Goal: Check status: Check status

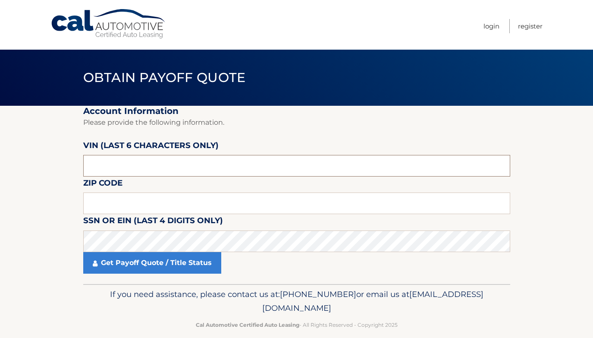
paste input "2HKRS4"
type input "2HKRS4"
type input "07505"
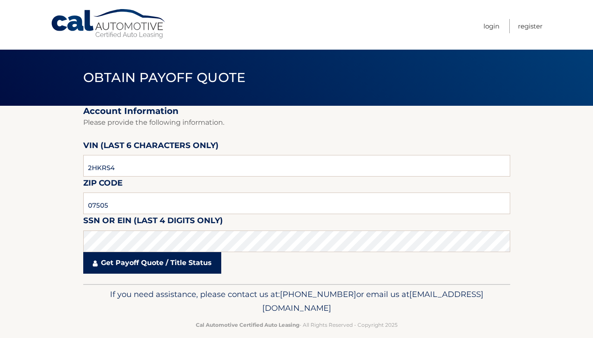
click at [148, 265] on link "Get Payoff Quote / Title Status" at bounding box center [152, 263] width 138 height 22
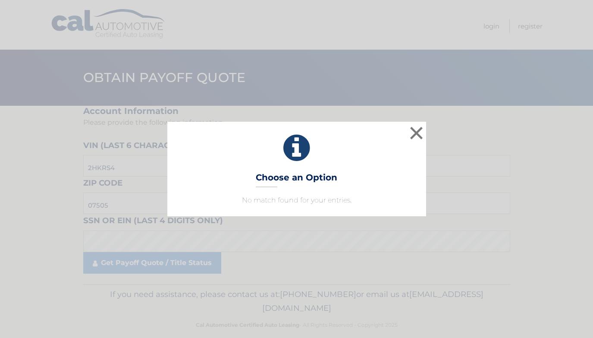
drag, startPoint x: 300, startPoint y: 179, endPoint x: 328, endPoint y: 173, distance: 28.3
click at [300, 179] on h3 "Choose an Option" at bounding box center [297, 179] width 82 height 15
drag, startPoint x: 420, startPoint y: 132, endPoint x: 413, endPoint y: 133, distance: 7.3
click at [420, 132] on button "×" at bounding box center [416, 132] width 17 height 17
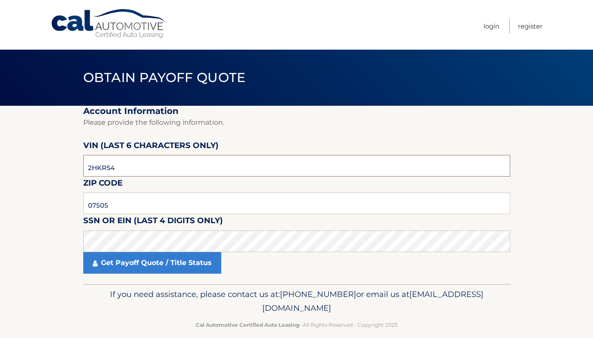
drag, startPoint x: 116, startPoint y: 168, endPoint x: 127, endPoint y: 170, distance: 11.3
click at [118, 168] on input "2HKRS4" at bounding box center [296, 166] width 427 height 22
type input "2*****"
click at [98, 167] on input "ph4233" at bounding box center [296, 166] width 427 height 22
click at [118, 168] on input "4233**" at bounding box center [296, 166] width 427 height 22
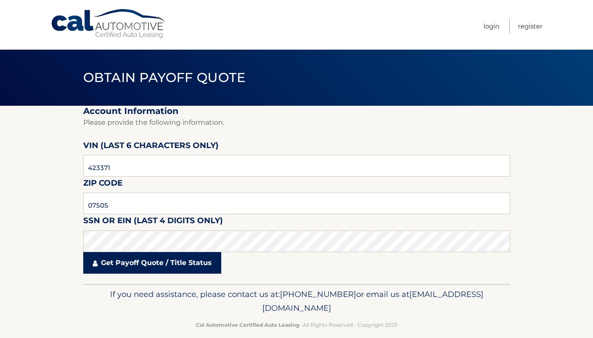
click at [131, 262] on link "Get Payoff Quote / Title Status" at bounding box center [152, 263] width 138 height 22
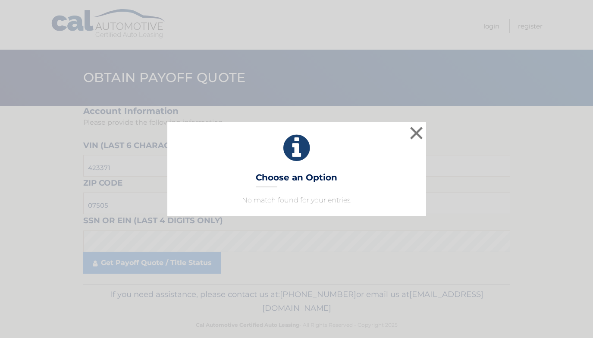
drag, startPoint x: 422, startPoint y: 131, endPoint x: 402, endPoint y: 133, distance: 20.4
click at [422, 132] on button "×" at bounding box center [416, 132] width 17 height 17
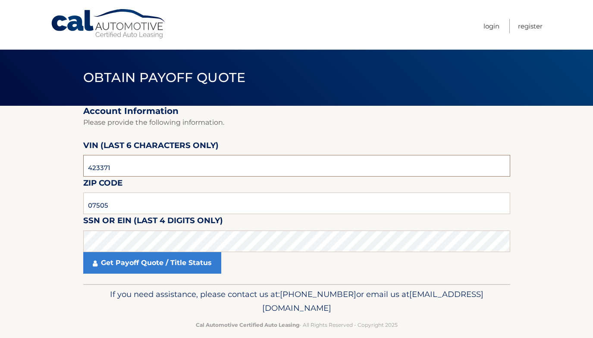
click at [123, 169] on input "423371" at bounding box center [296, 166] width 427 height 22
type input "4*****"
paste input "423371"
type input "423371"
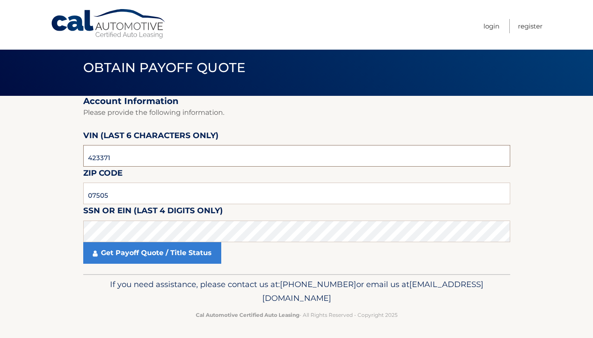
scroll to position [10, 0]
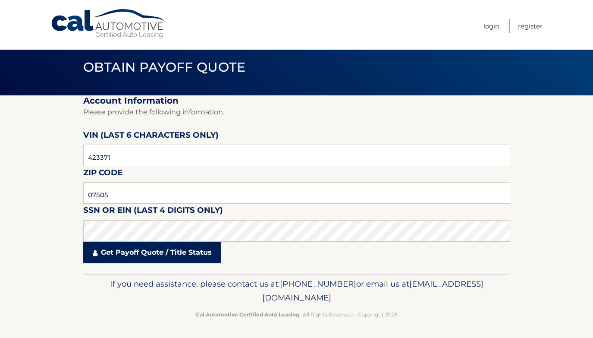
click at [138, 251] on link "Get Payoff Quote / Title Status" at bounding box center [152, 253] width 138 height 22
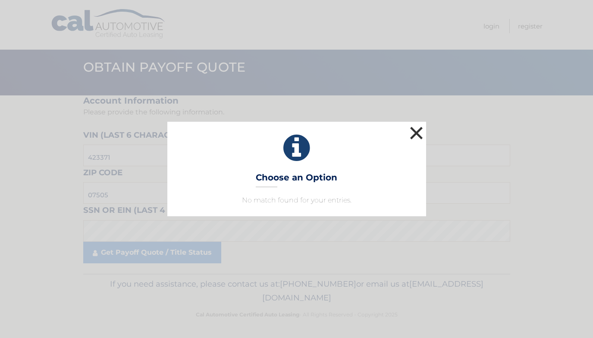
click at [415, 131] on button "×" at bounding box center [416, 132] width 17 height 17
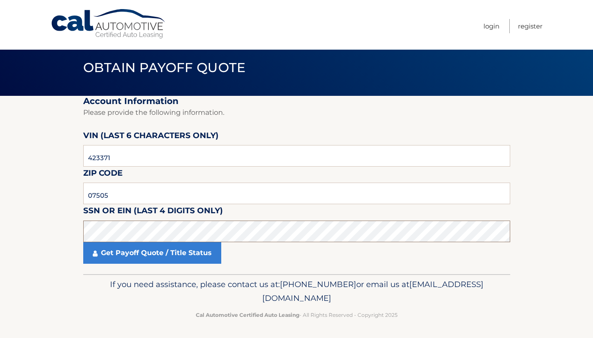
scroll to position [10, 0]
click at [116, 193] on input "07505" at bounding box center [296, 193] width 427 height 22
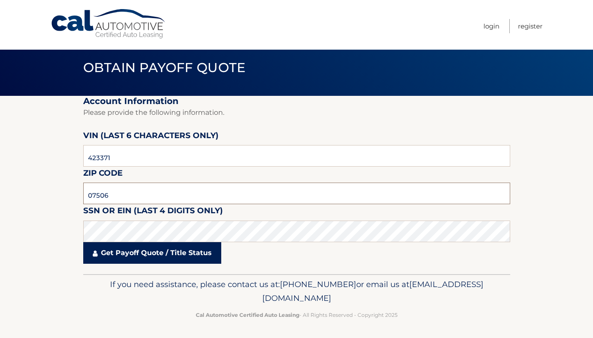
type input "07506"
click at [118, 254] on link "Get Payoff Quote / Title Status" at bounding box center [152, 253] width 138 height 22
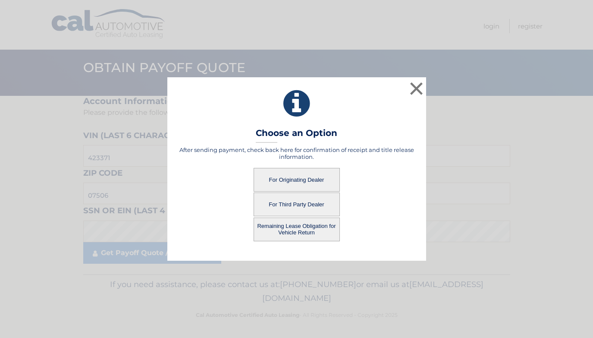
click at [313, 181] on button "For Originating Dealer" at bounding box center [297, 180] width 86 height 24
click at [284, 178] on button "For Originating Dealer" at bounding box center [297, 180] width 86 height 24
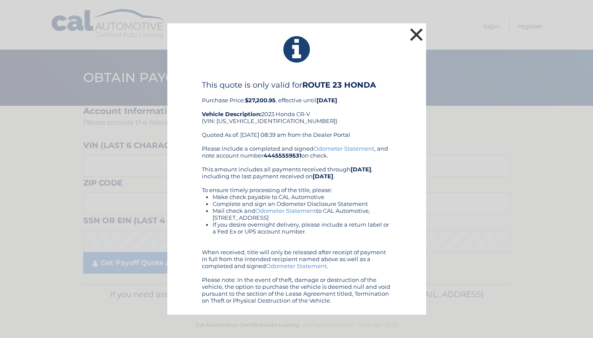
click at [418, 34] on button "×" at bounding box center [416, 34] width 17 height 17
